Goal: Task Accomplishment & Management: Manage account settings

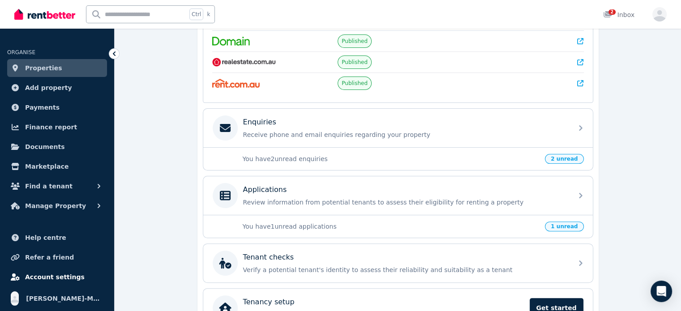
scroll to position [215, 0]
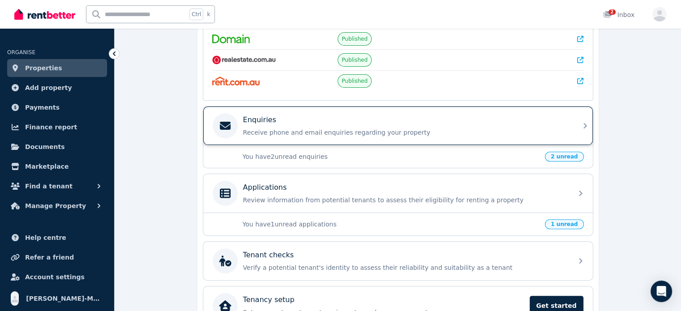
click at [357, 130] on p "Receive phone and email enquiries regarding your property" at bounding box center [405, 132] width 324 height 9
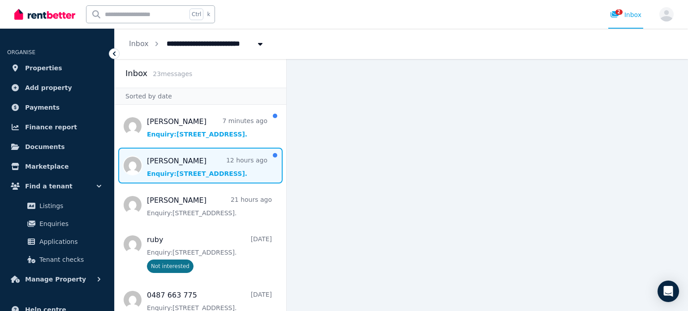
click at [216, 175] on span "Message list" at bounding box center [201, 166] width 172 height 36
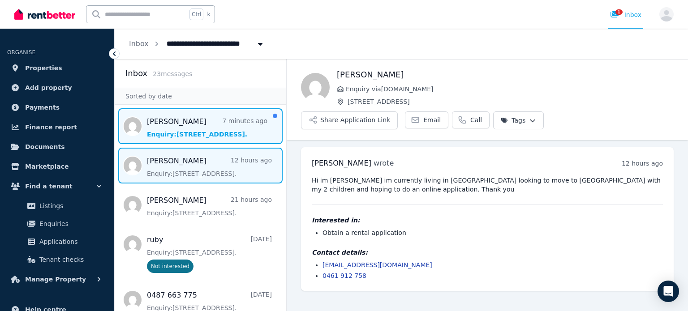
click at [187, 128] on span "Message list" at bounding box center [201, 126] width 172 height 36
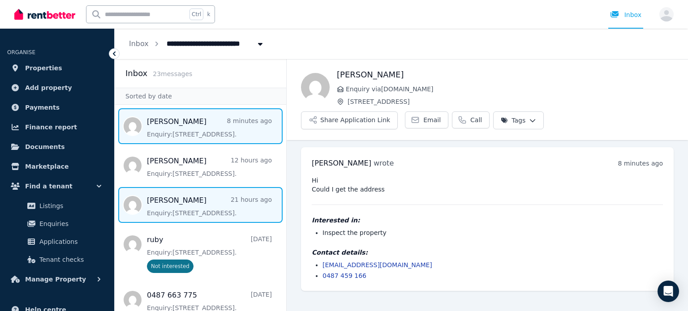
click at [230, 197] on span "Message list" at bounding box center [201, 205] width 172 height 36
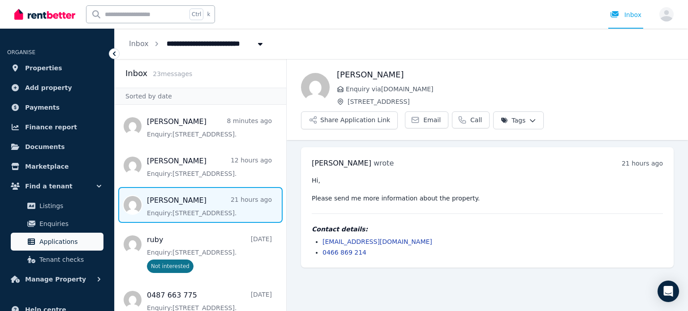
click at [75, 240] on span "Applications" at bounding box center [69, 242] width 60 height 11
